Goal: Navigation & Orientation: Find specific page/section

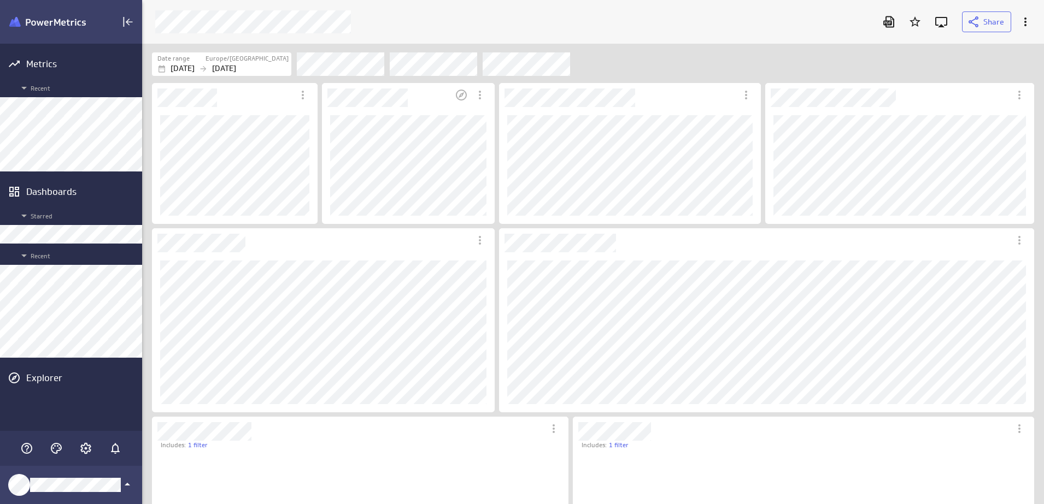
scroll to position [5, 5]
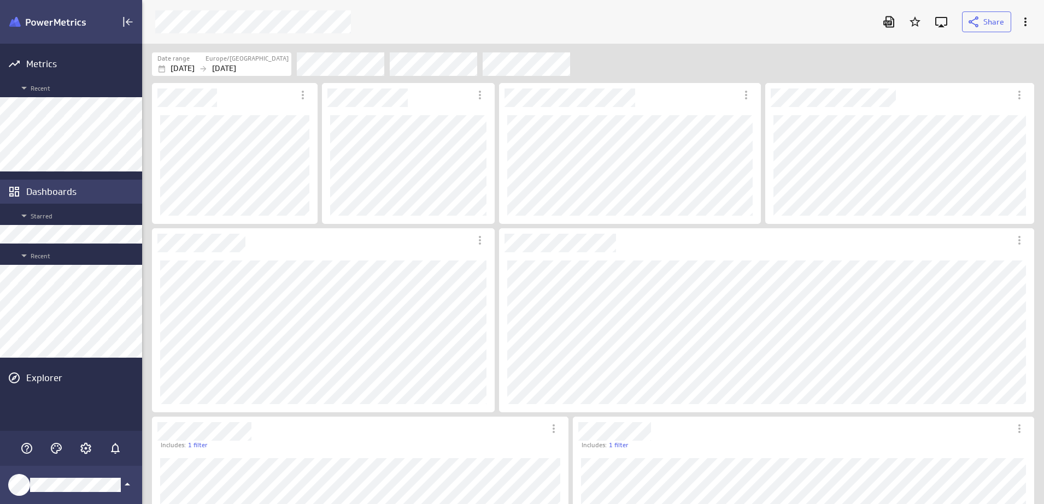
click at [77, 191] on div "Dashboards" at bounding box center [82, 192] width 113 height 12
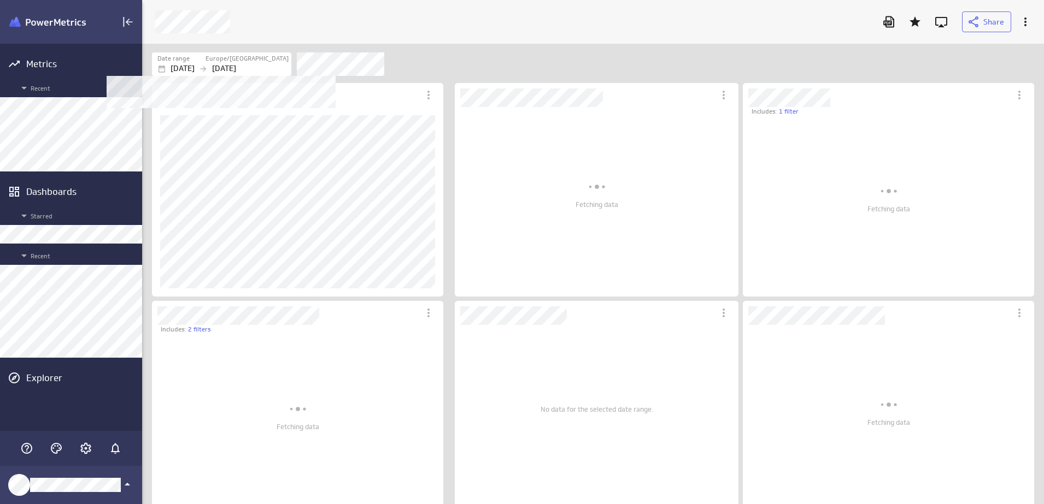
scroll to position [185, 296]
click at [236, 66] on p "[DATE]" at bounding box center [224, 68] width 24 height 11
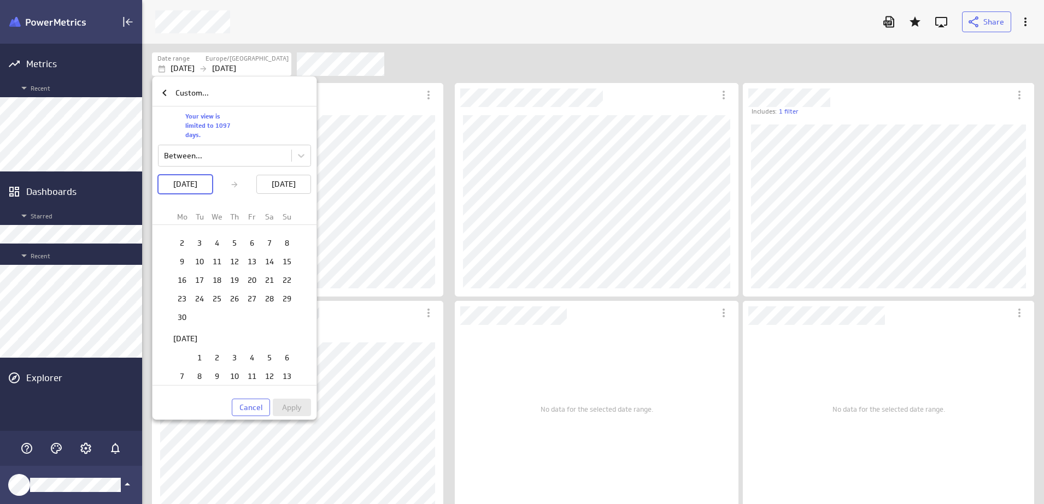
click at [481, 89] on div at bounding box center [522, 252] width 1044 height 504
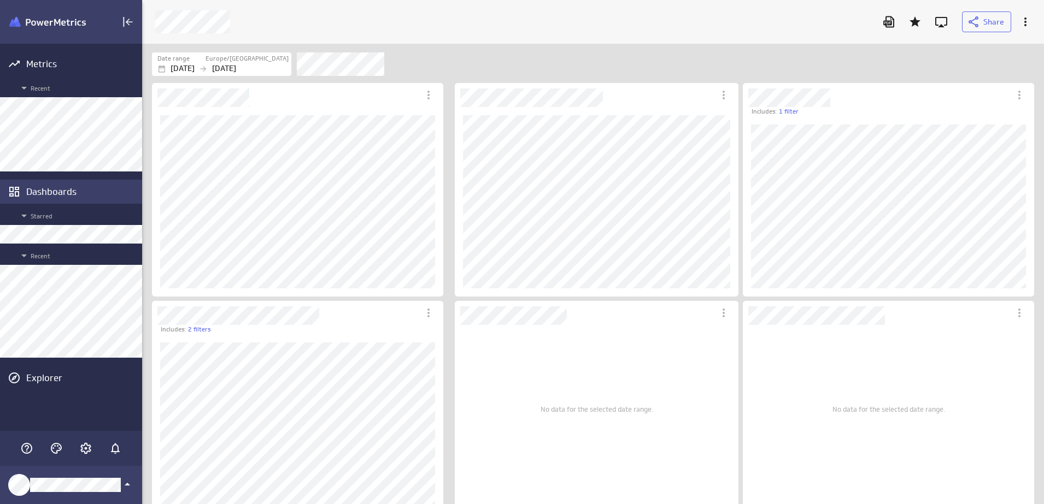
click at [25, 186] on div "Dashboards" at bounding box center [71, 192] width 142 height 24
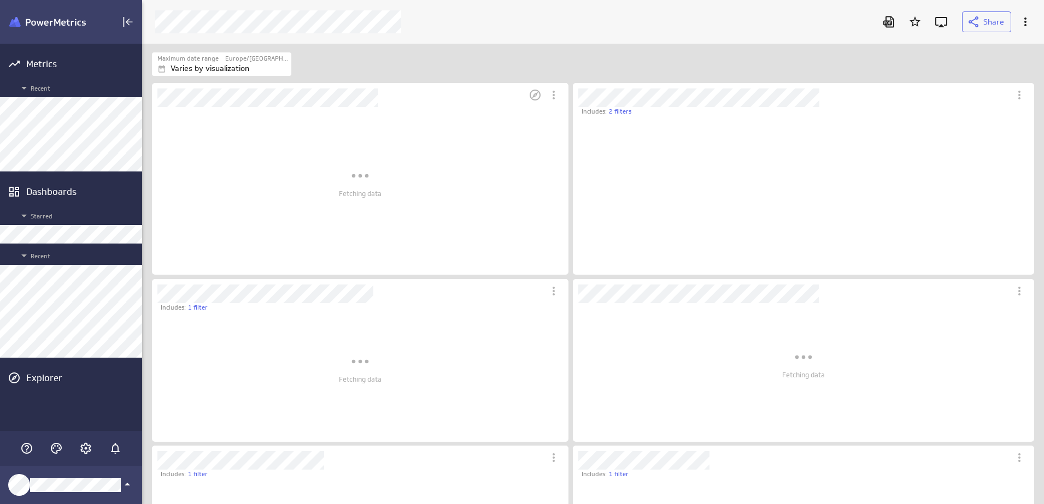
scroll to position [5, 5]
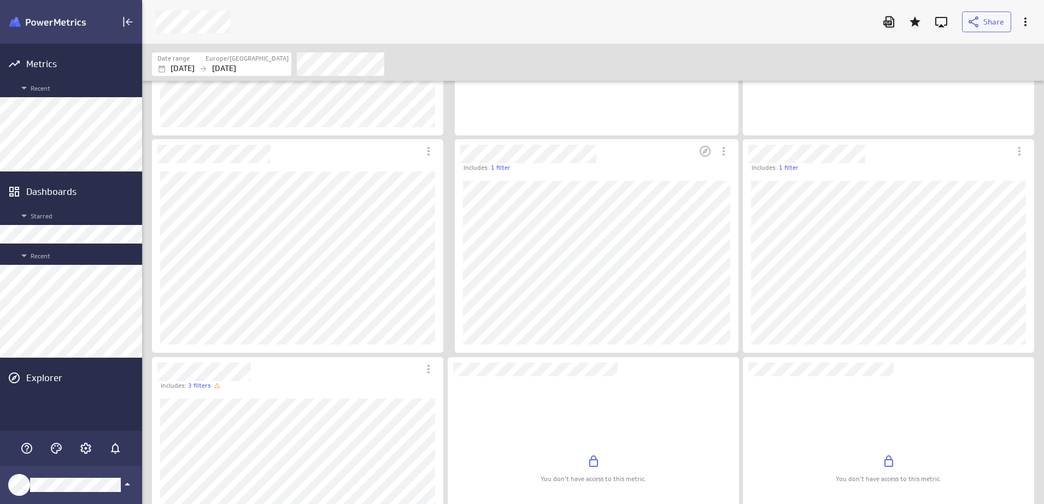
scroll to position [448, 0]
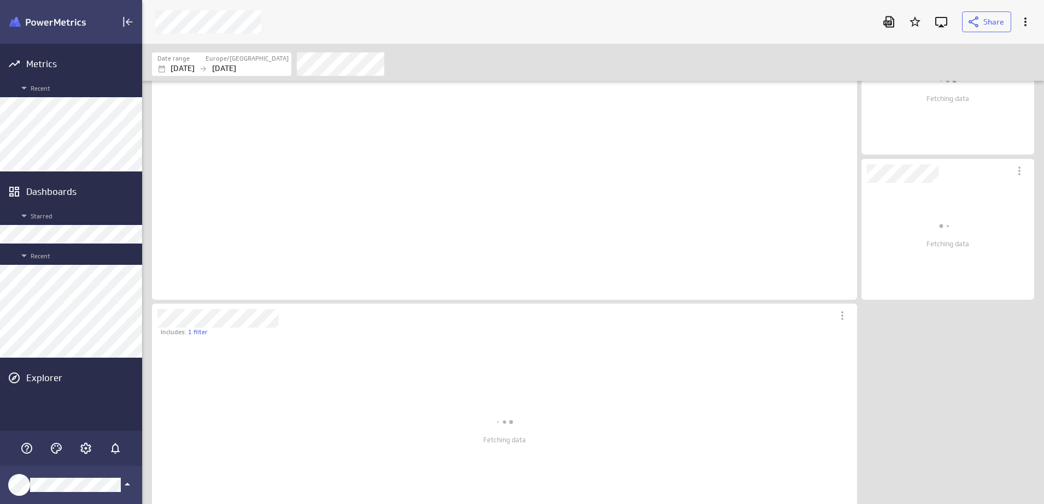
scroll to position [122, 178]
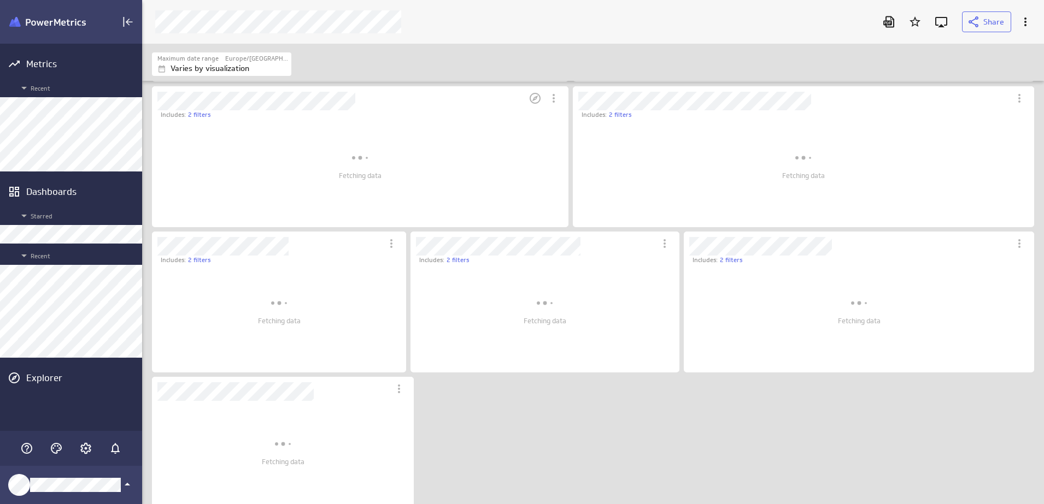
scroll to position [520, 0]
